Goal: Transaction & Acquisition: Purchase product/service

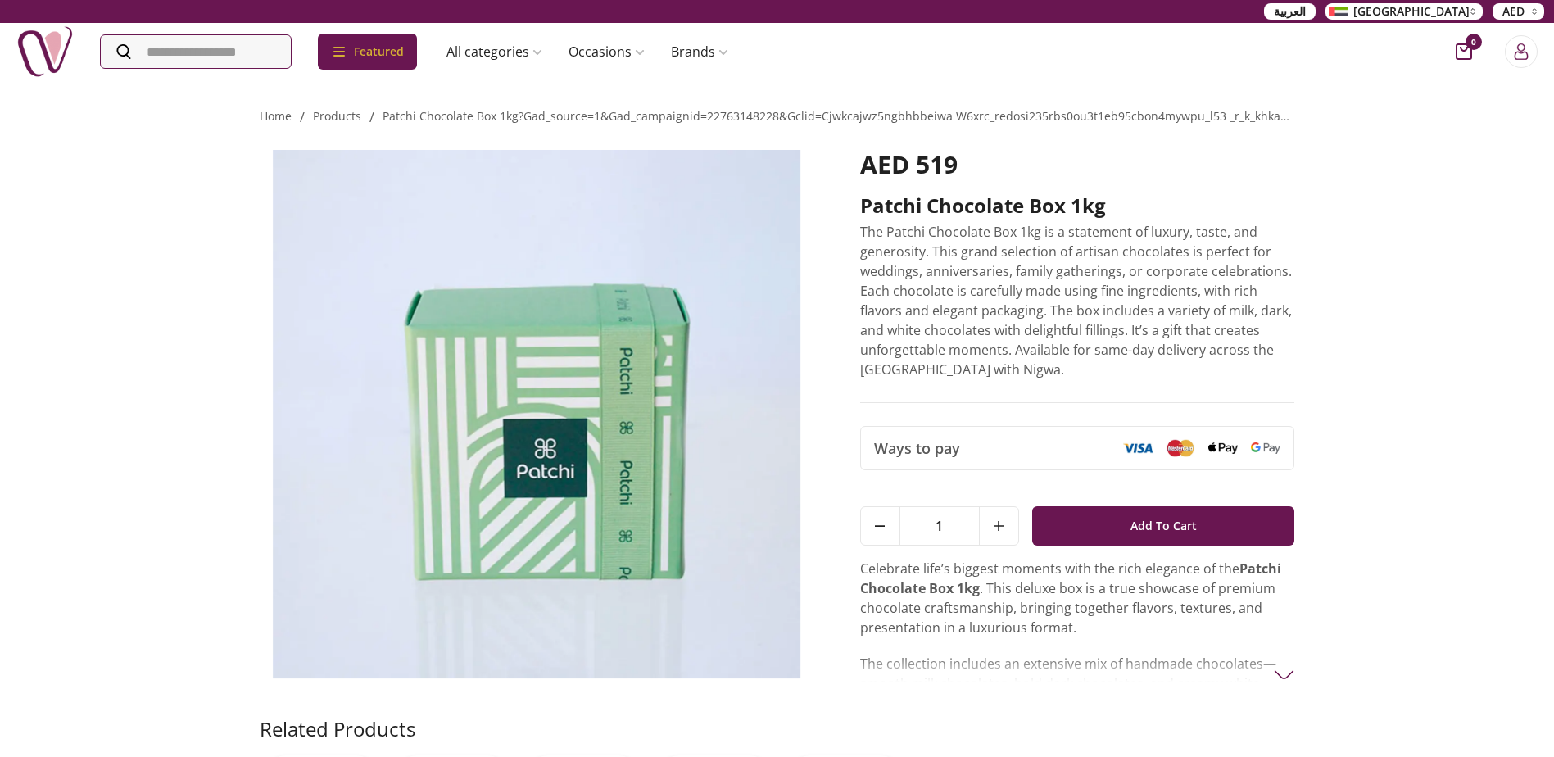
click at [34, 42] on img at bounding box center [44, 51] width 57 height 57
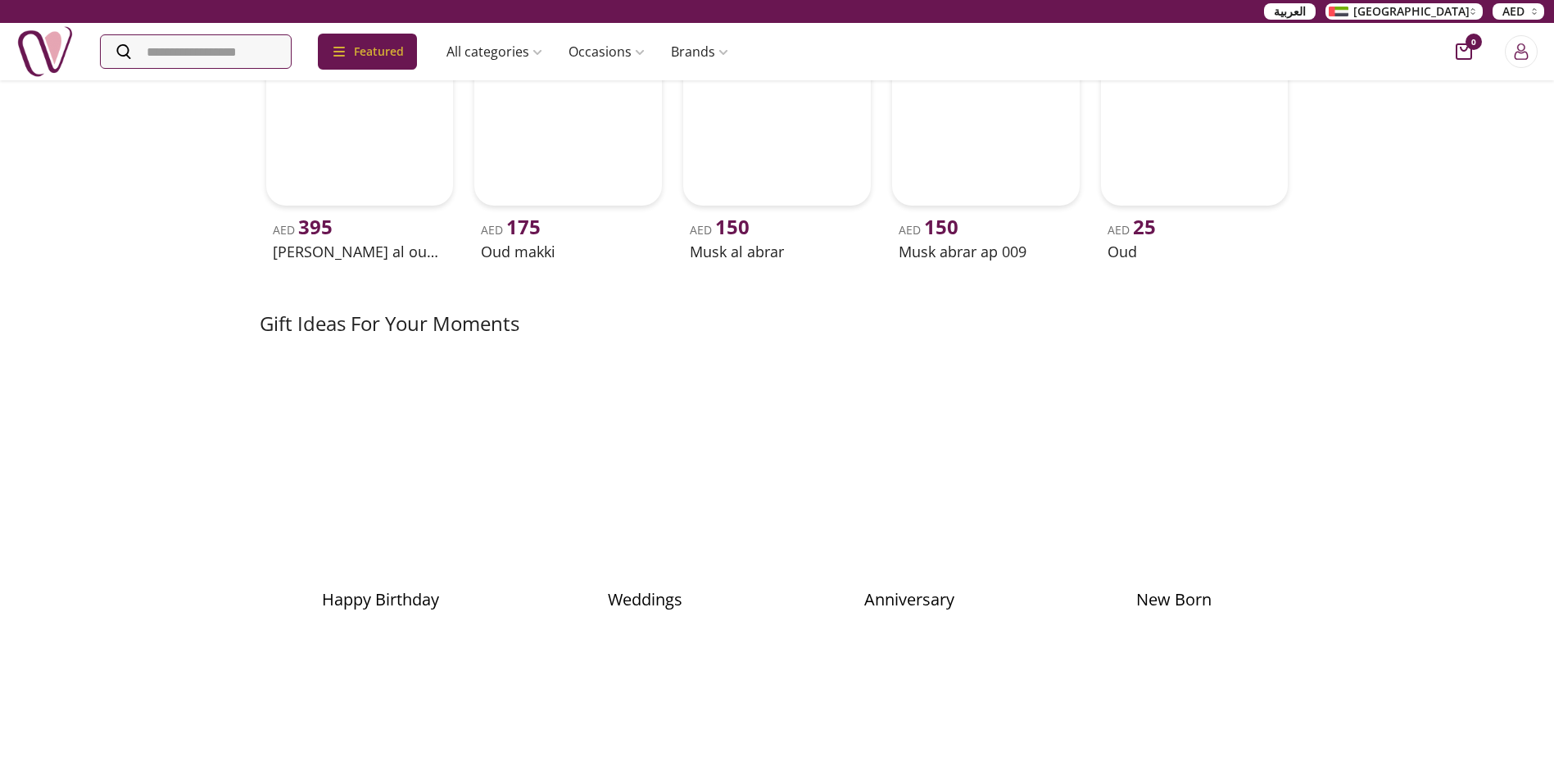
scroll to position [1966, 0]
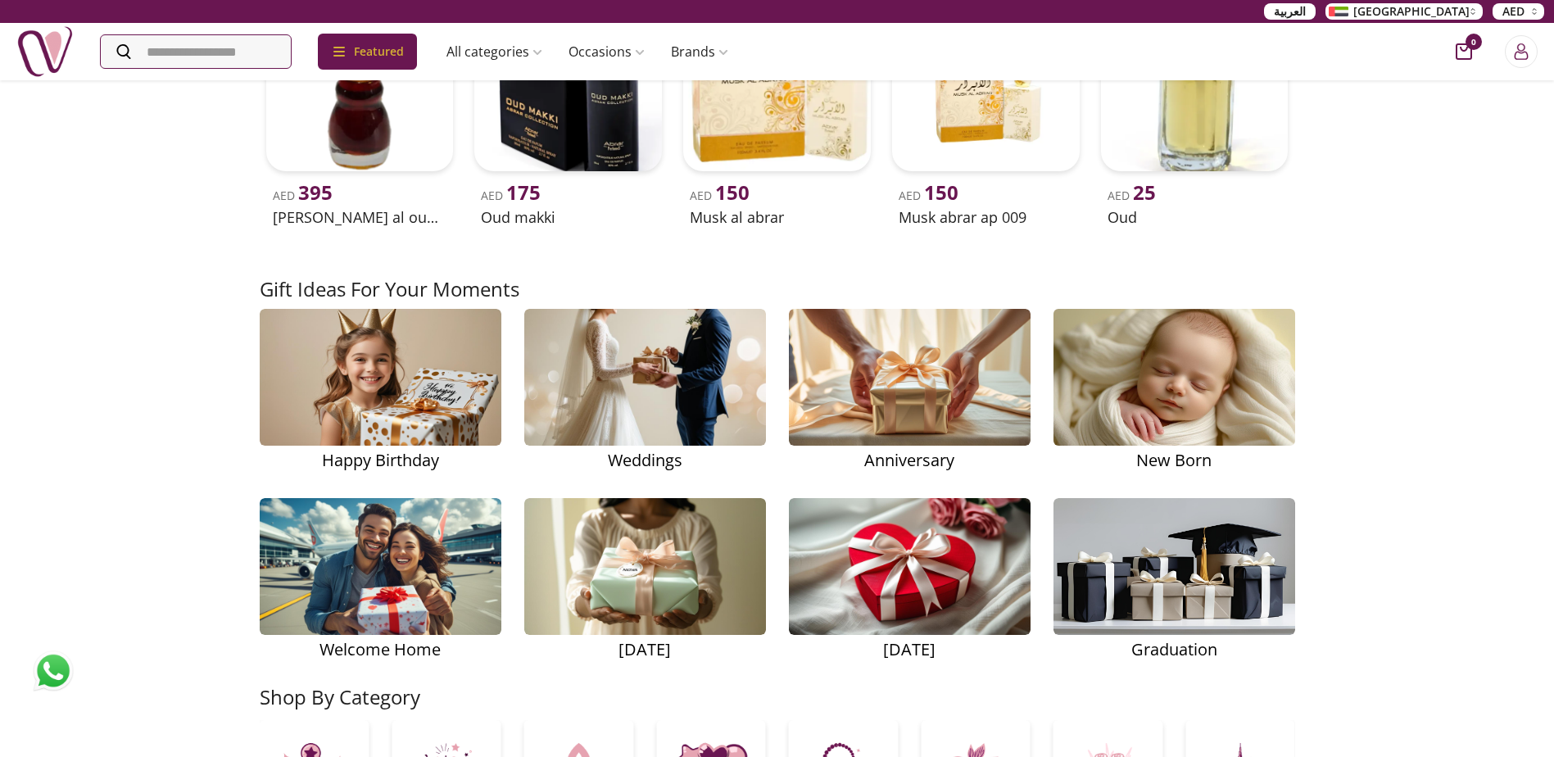
click at [1244, 397] on img at bounding box center [1174, 378] width 319 height 202
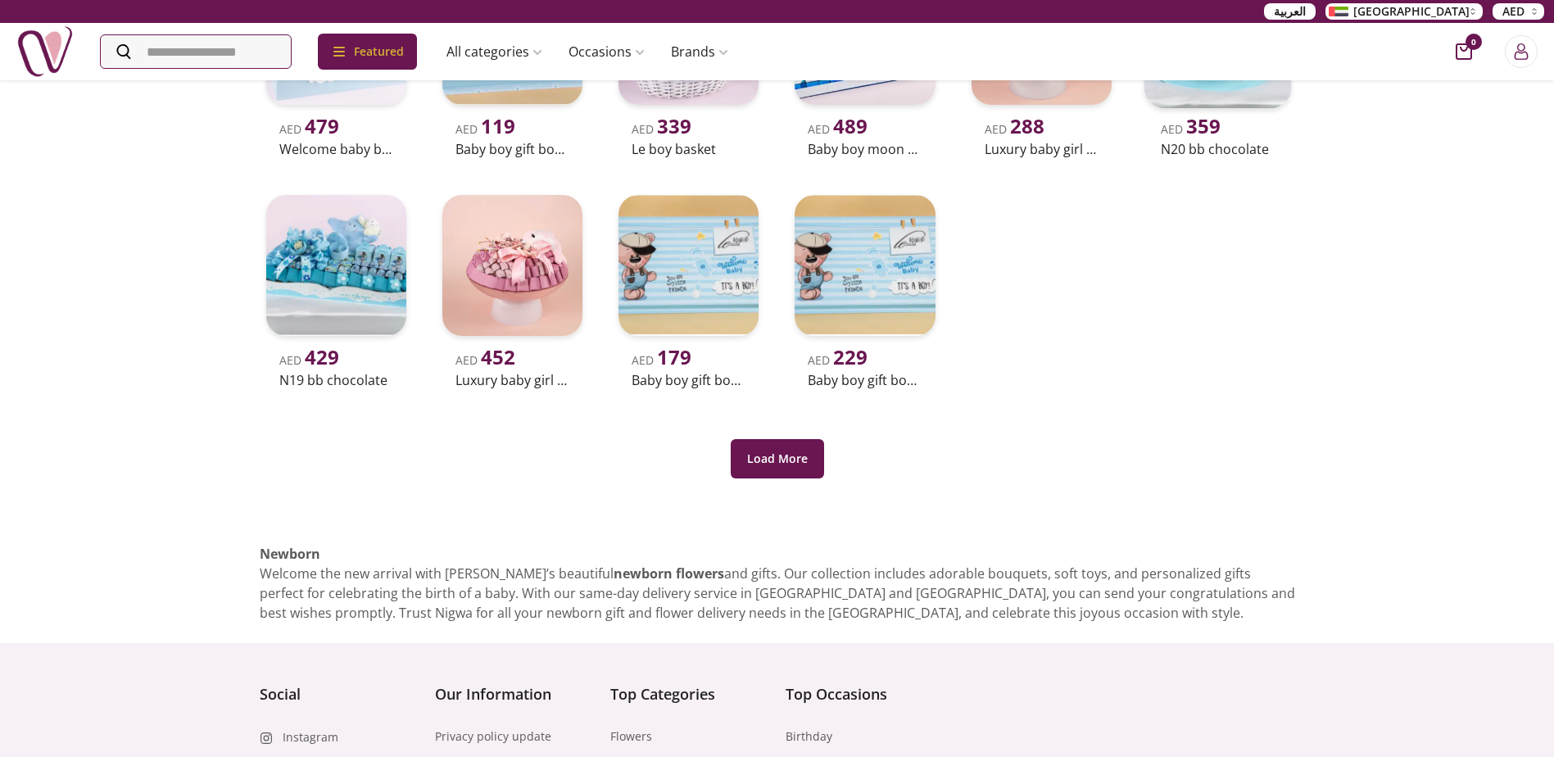
scroll to position [650, 0]
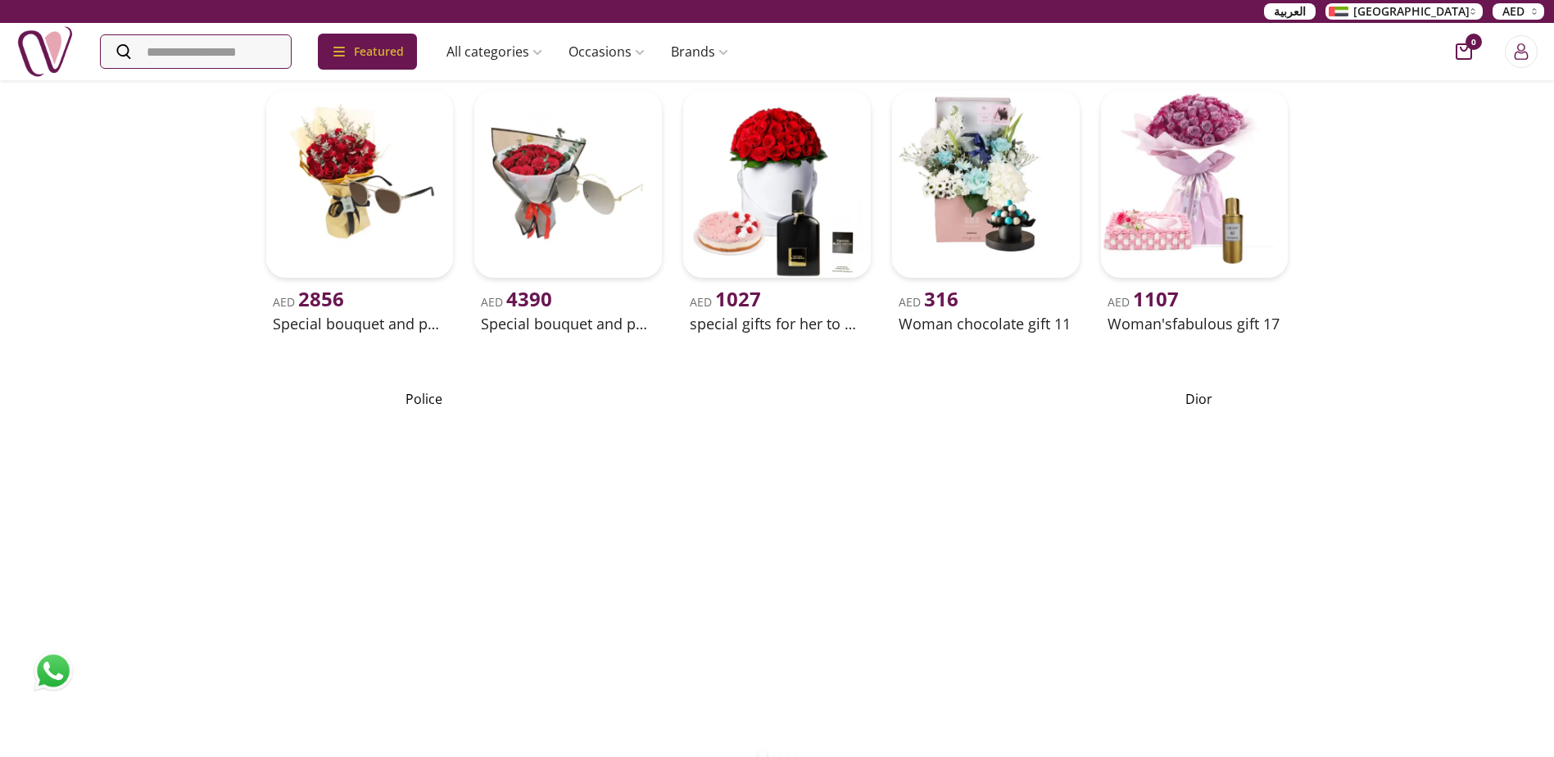
scroll to position [3195, 0]
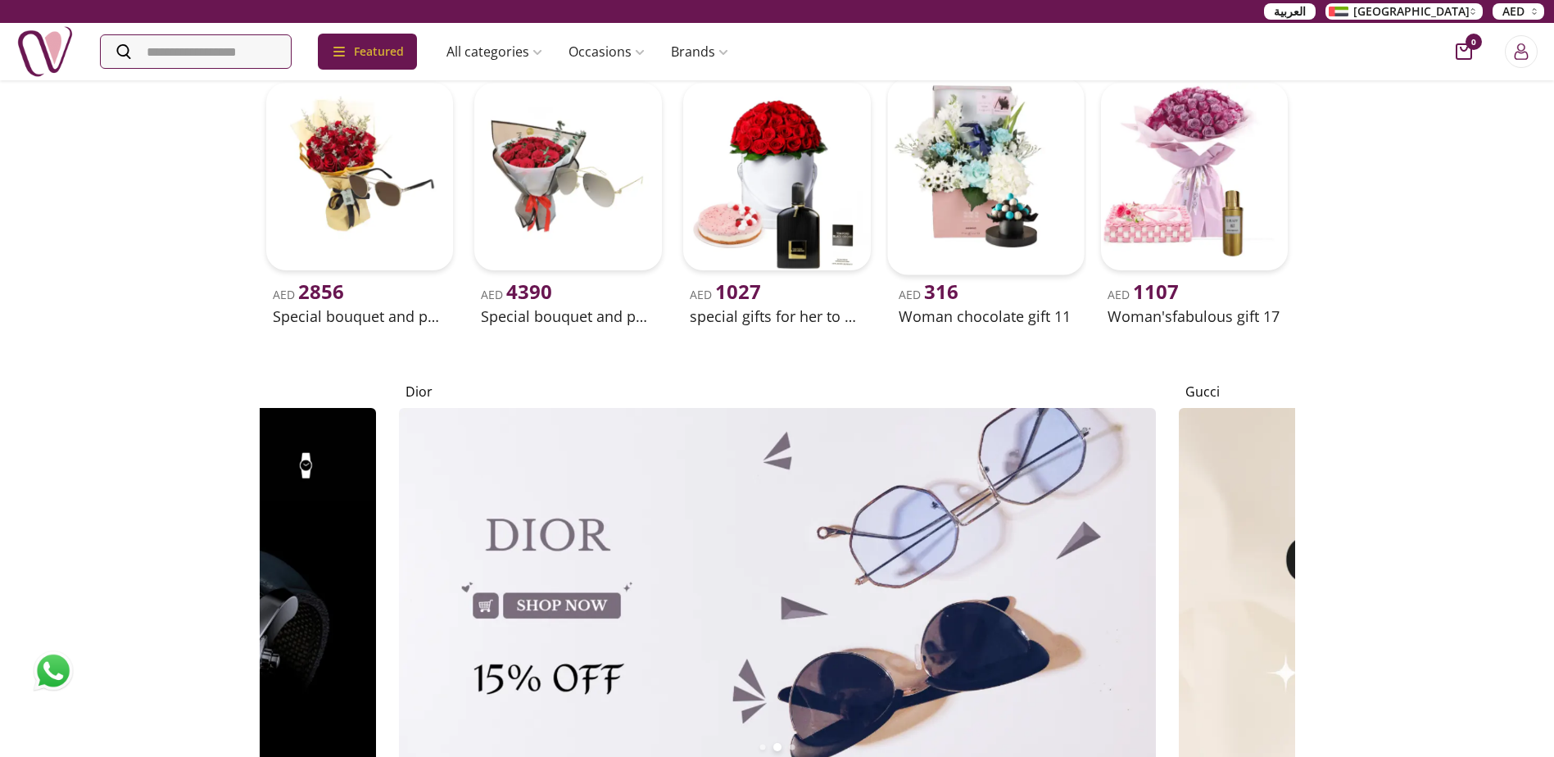
click at [904, 274] on img at bounding box center [985, 176] width 197 height 197
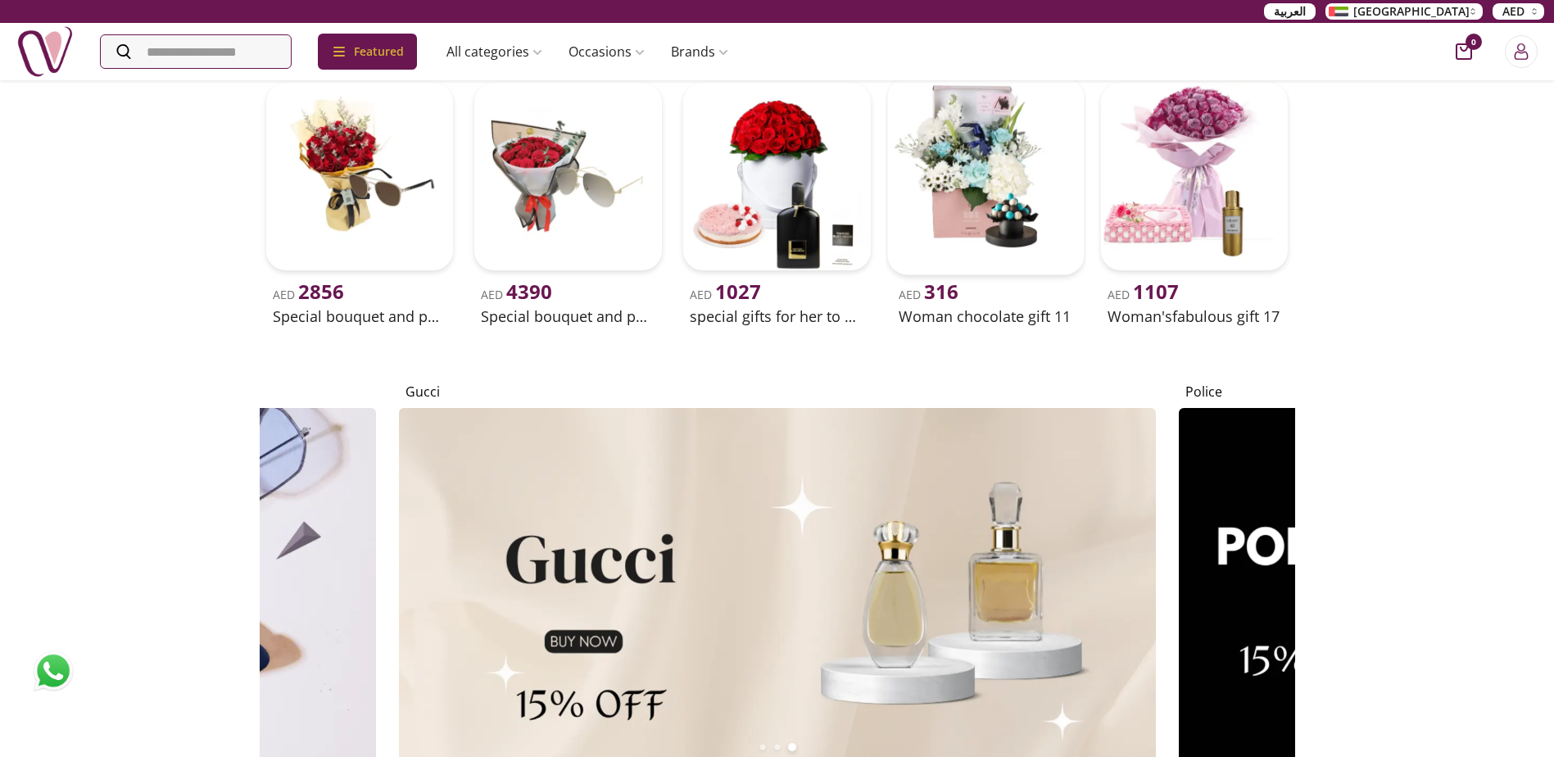
click at [967, 266] on img at bounding box center [985, 176] width 197 height 197
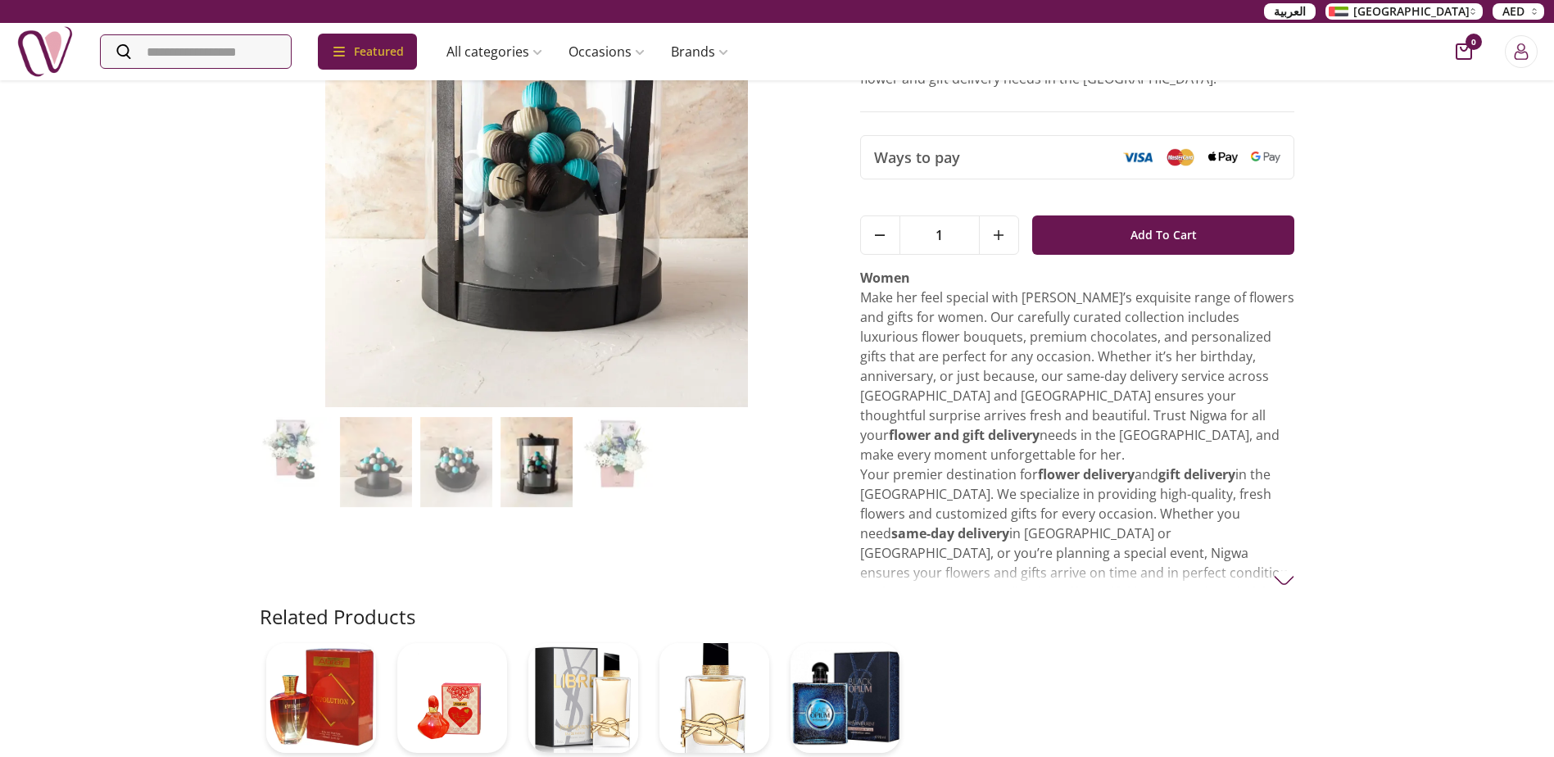
scroll to position [492, 0]
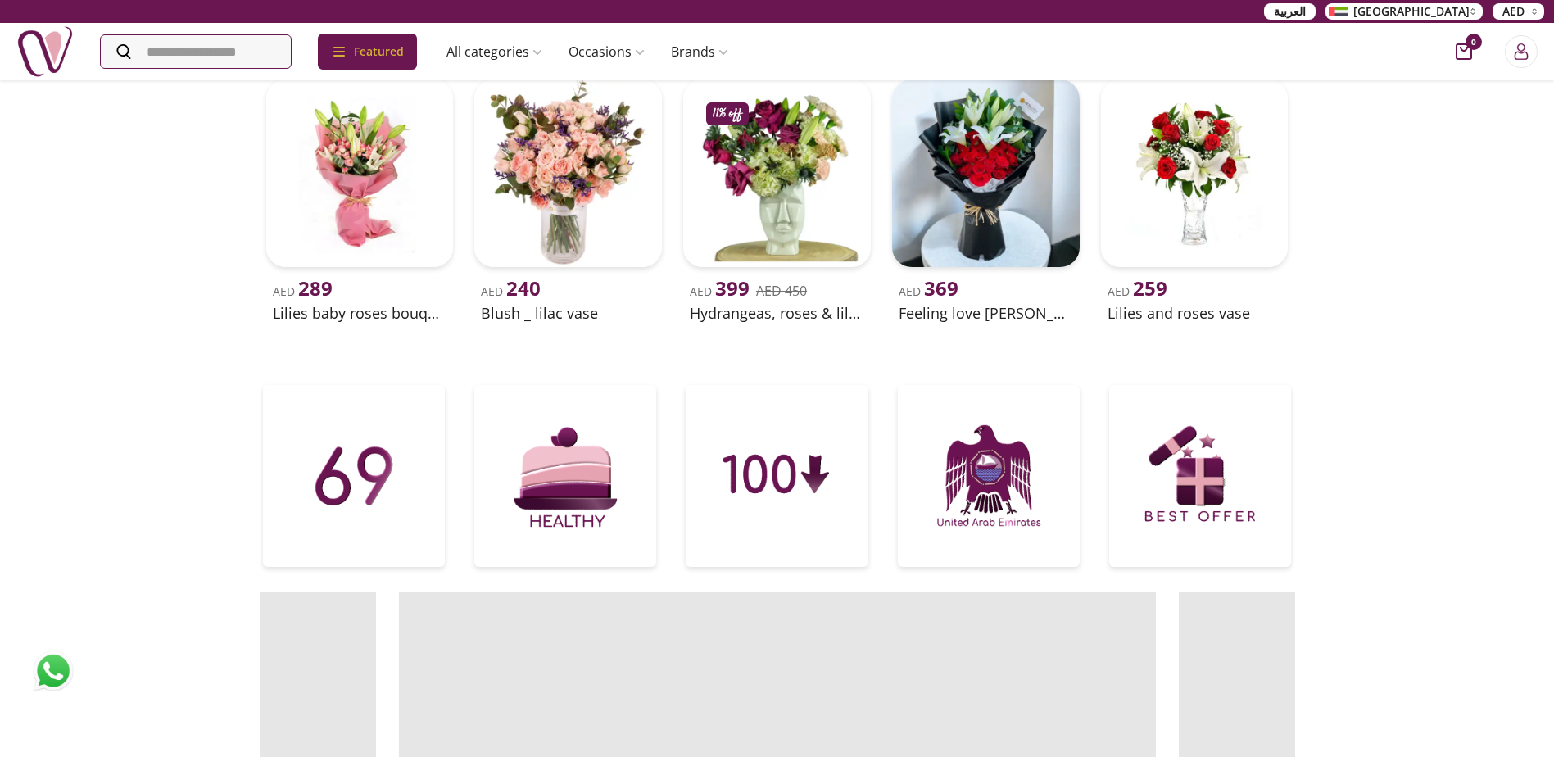
scroll to position [655, 0]
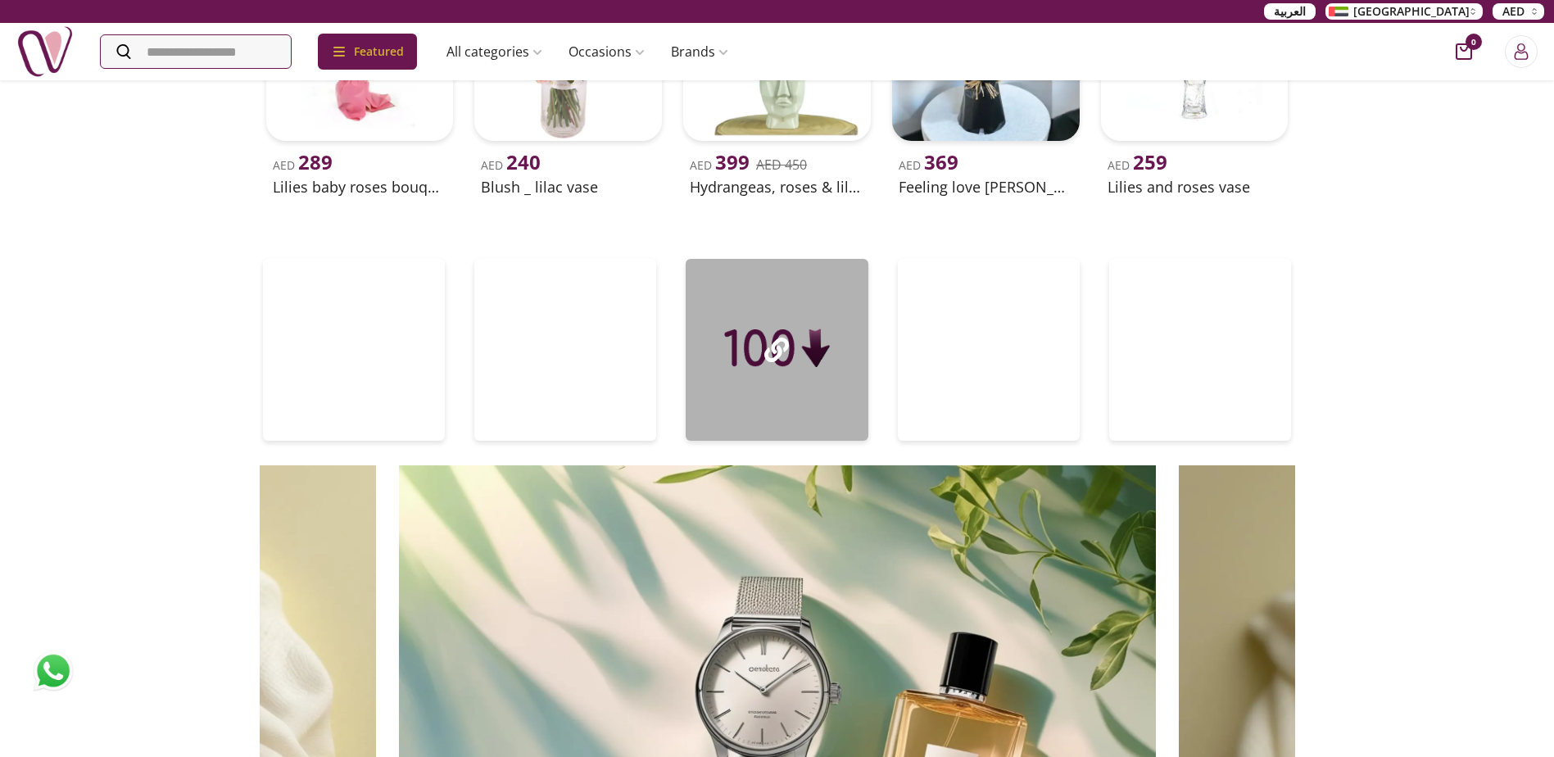
click at [732, 344] on div at bounding box center [777, 350] width 182 height 182
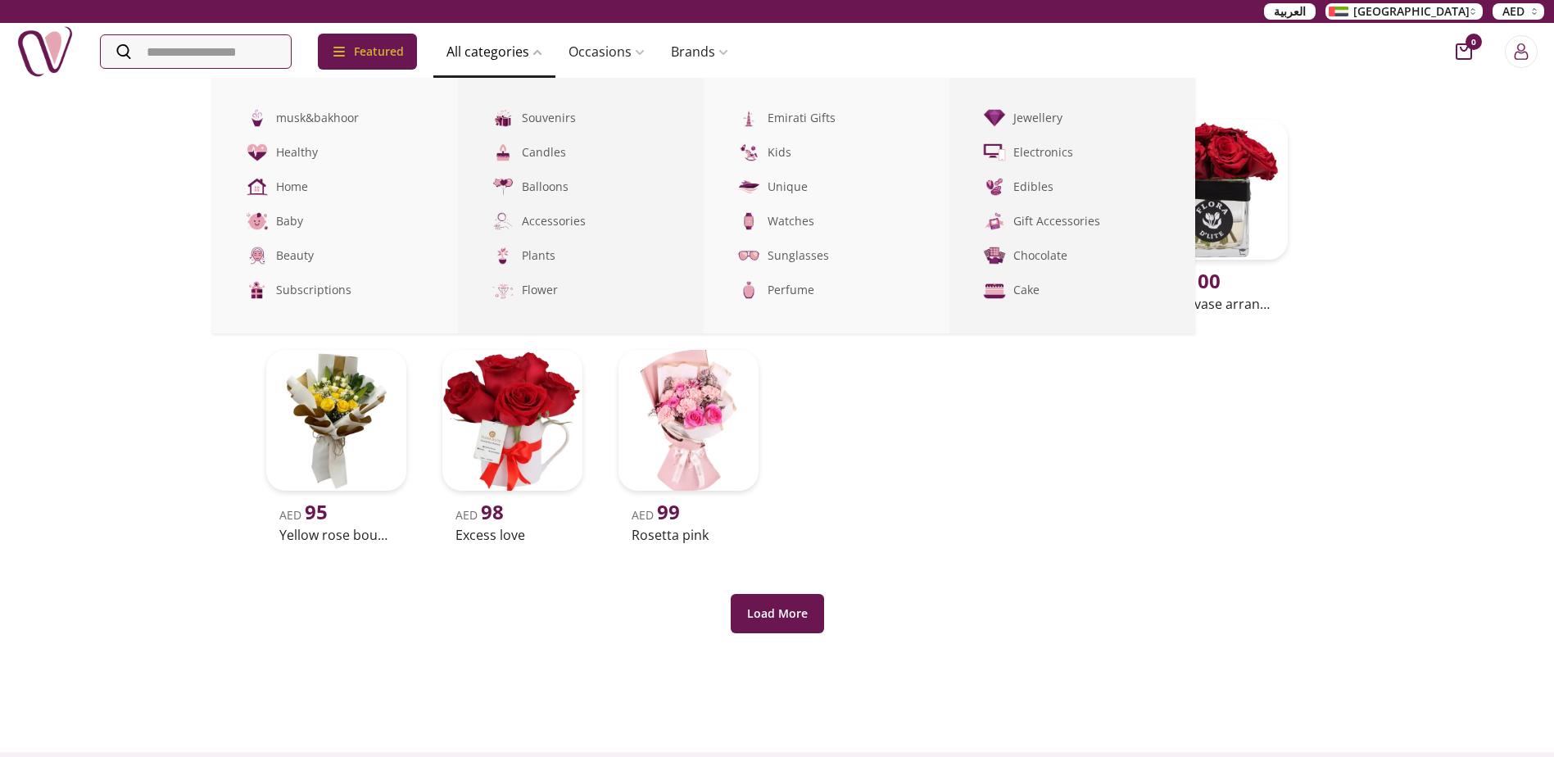
click at [501, 58] on link "All categories" at bounding box center [494, 51] width 122 height 33
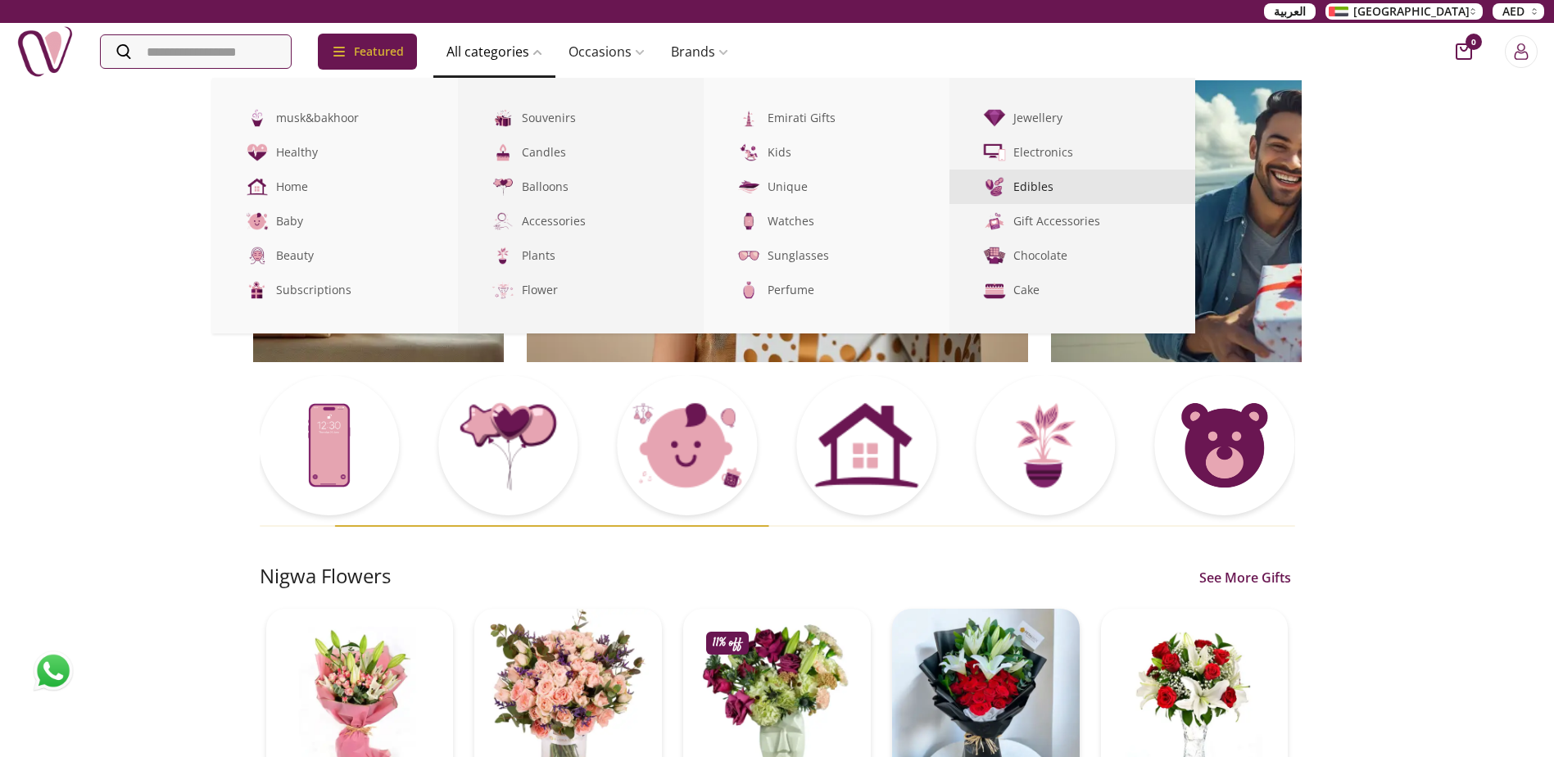
click at [1035, 187] on link "Edibles" at bounding box center [1072, 187] width 246 height 34
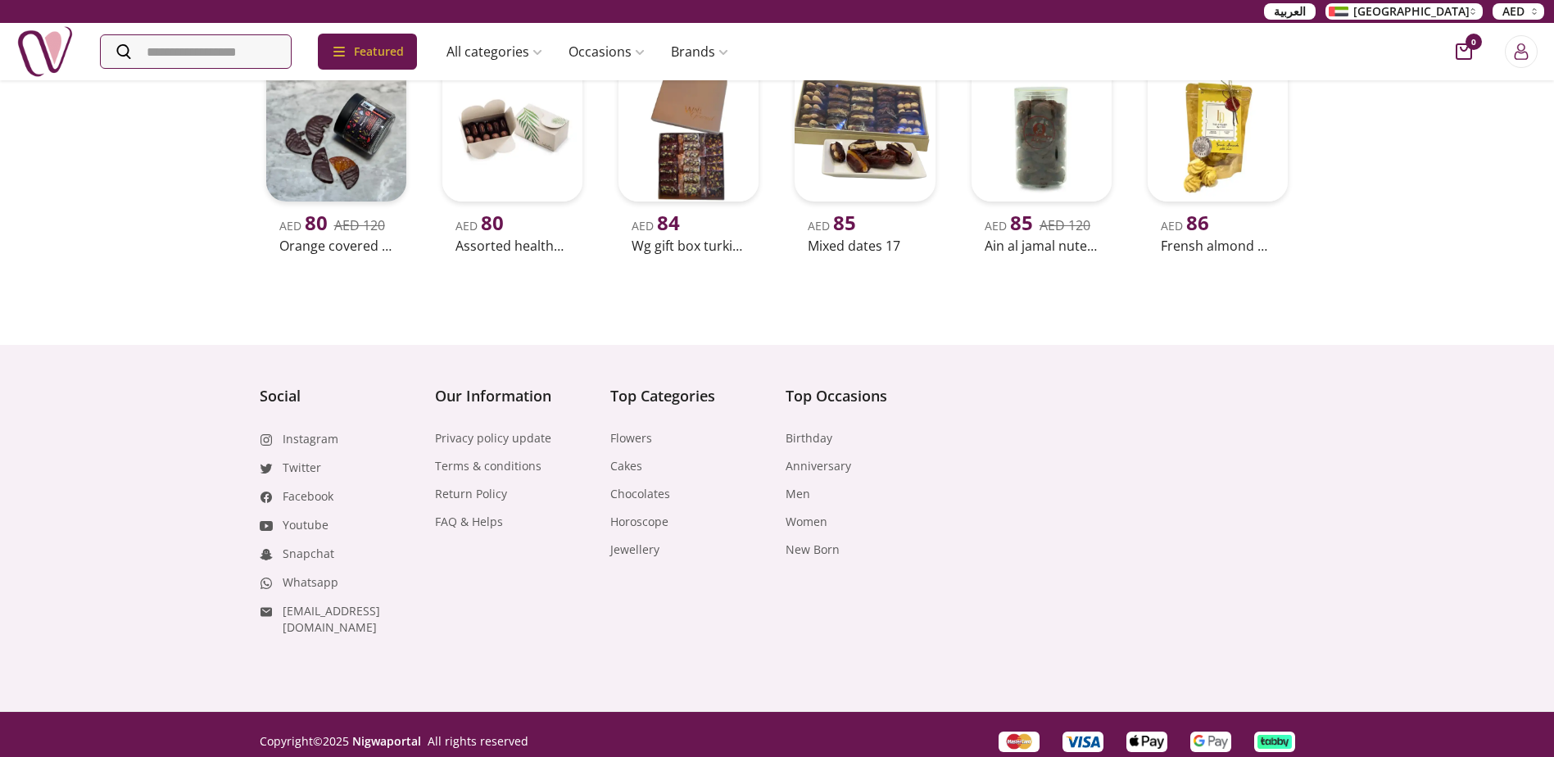
scroll to position [1910, 0]
